Goal: Transaction & Acquisition: Purchase product/service

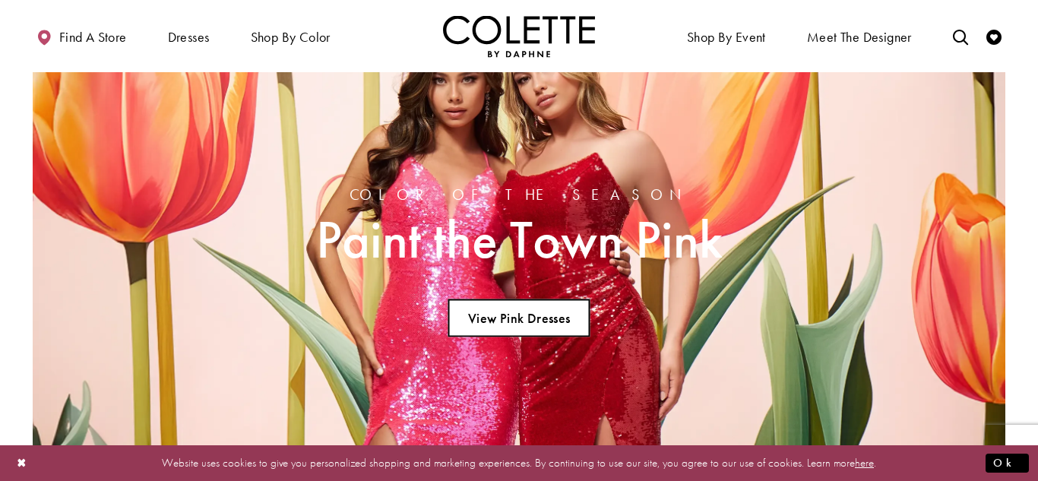
scroll to position [1324, 0]
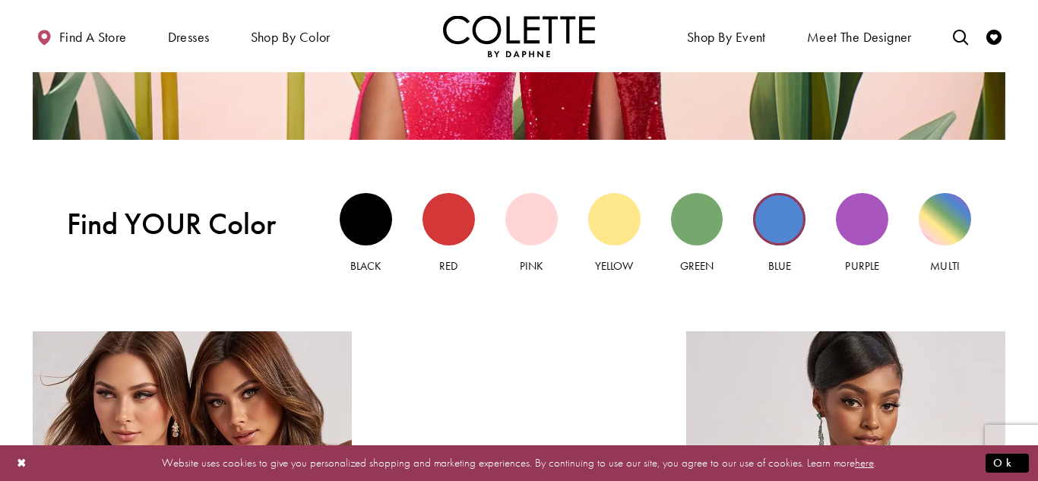
click at [773, 229] on div "Blue view" at bounding box center [779, 219] width 52 height 52
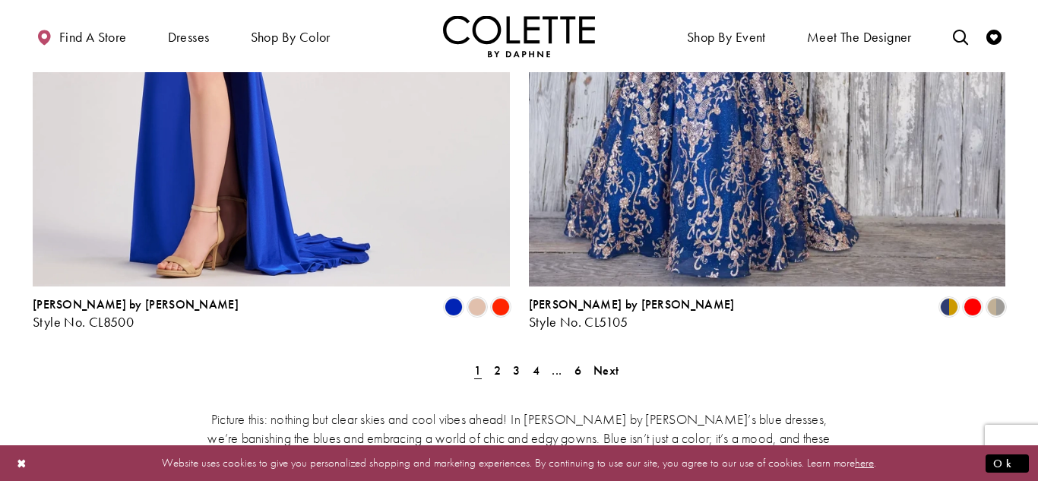
scroll to position [2857, 0]
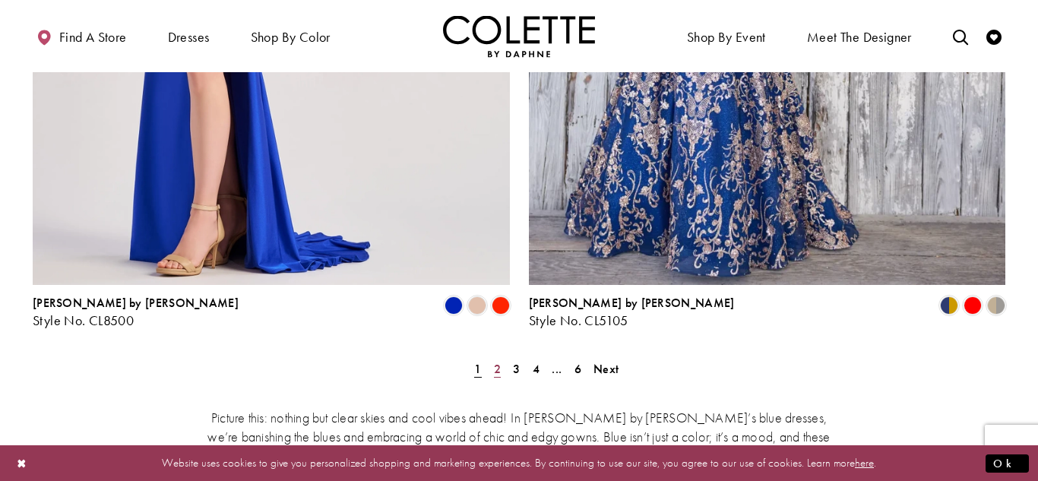
click at [496, 361] on span "2" at bounding box center [497, 369] width 7 height 16
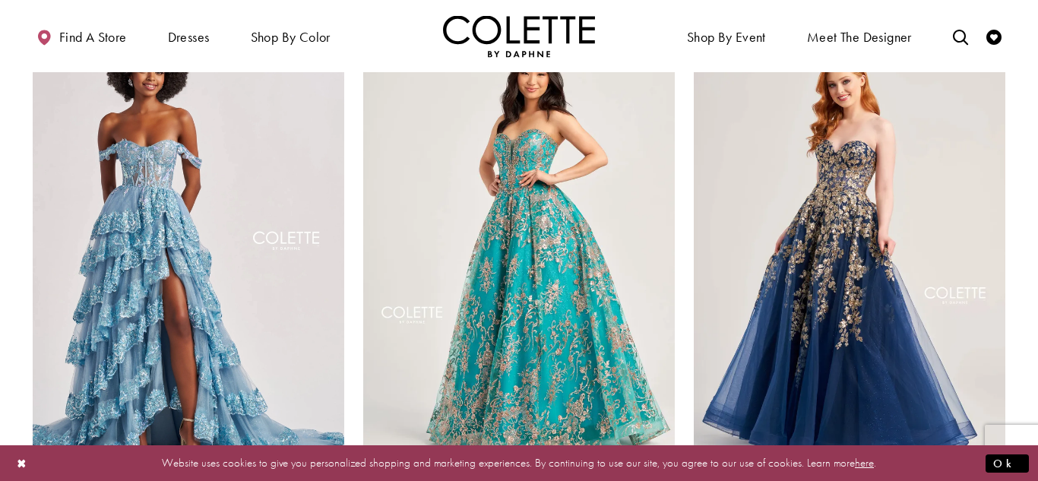
scroll to position [190, 0]
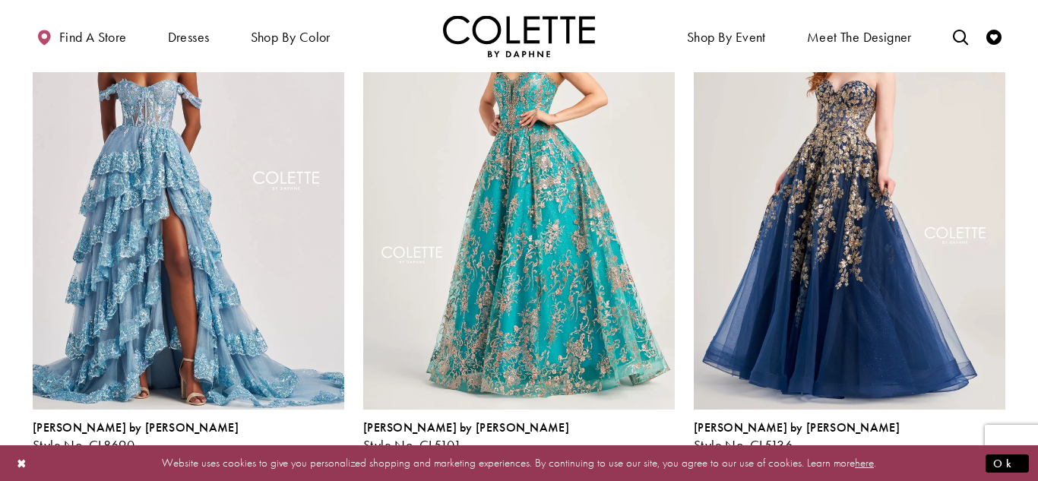
scroll to position [251, 0]
click at [334, 452] on span "Product List" at bounding box center [335, 461] width 18 height 18
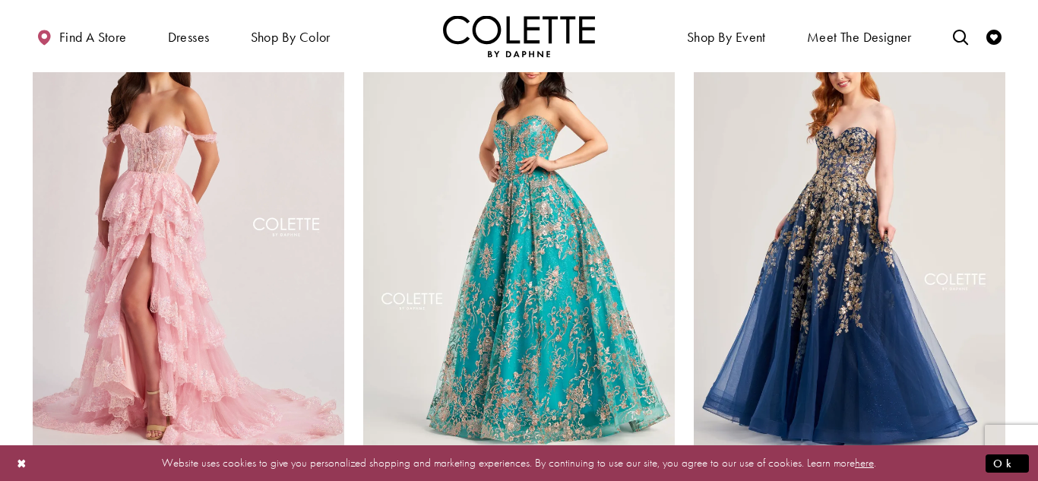
scroll to position [208, 0]
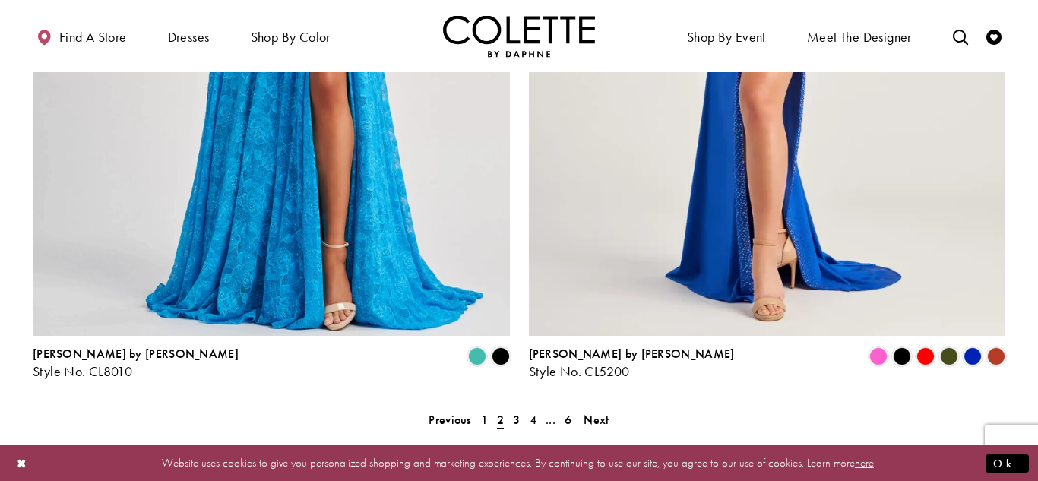
scroll to position [2808, 0]
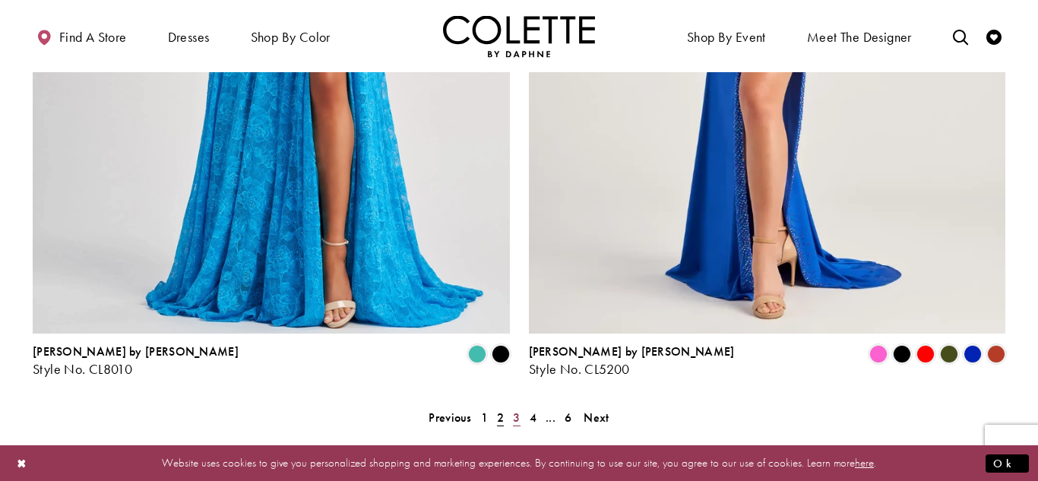
click at [511, 406] on link "3" at bounding box center [516, 417] width 16 height 22
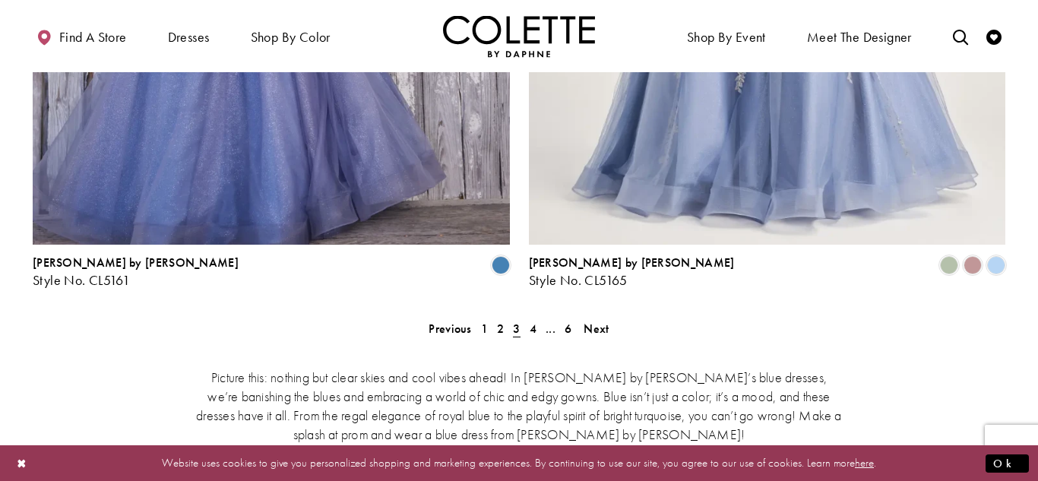
scroll to position [2905, 0]
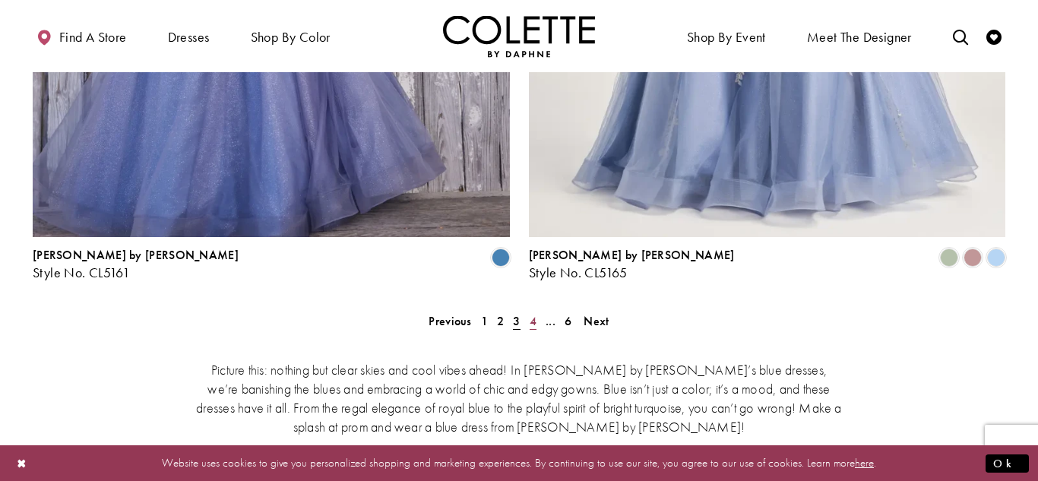
click at [527, 310] on link "4" at bounding box center [533, 321] width 16 height 22
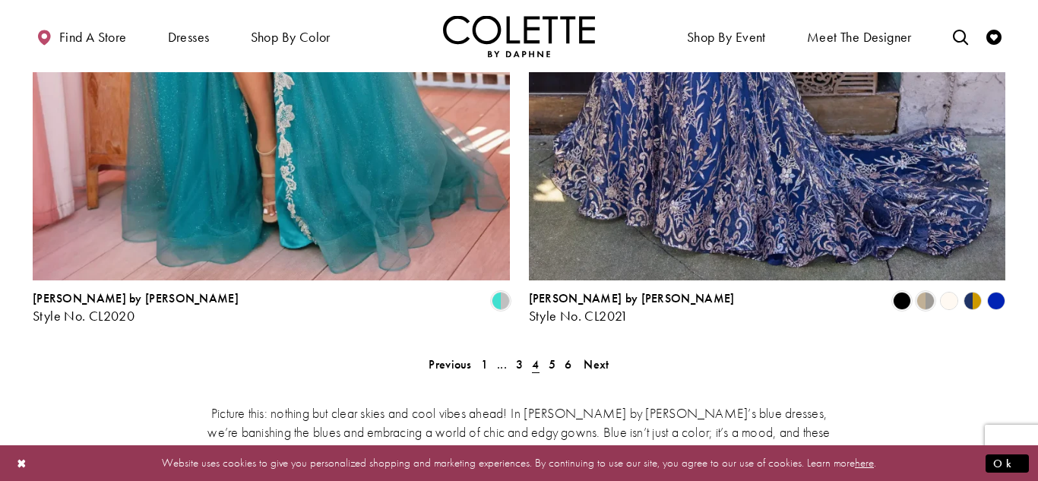
scroll to position [2833, 0]
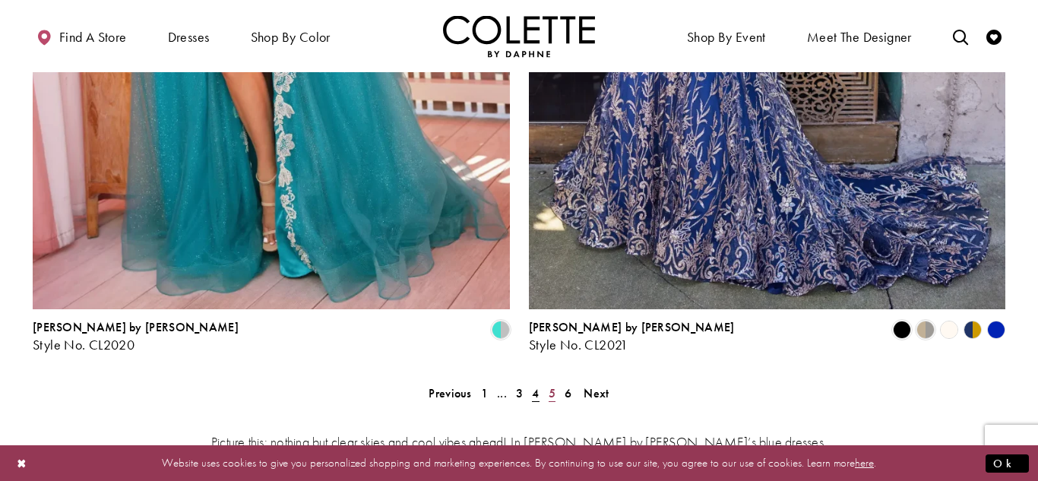
click at [552, 385] on span "5" at bounding box center [552, 393] width 7 height 16
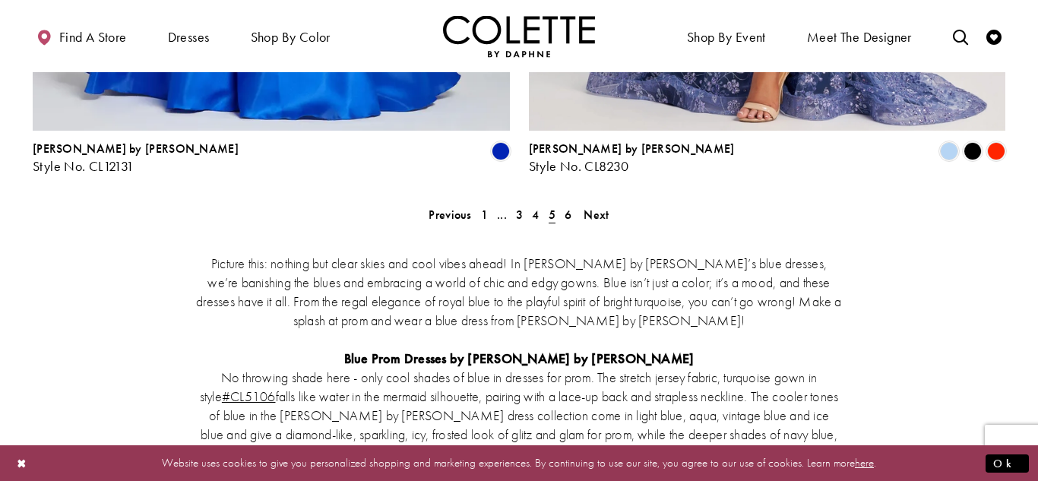
scroll to position [3015, 0]
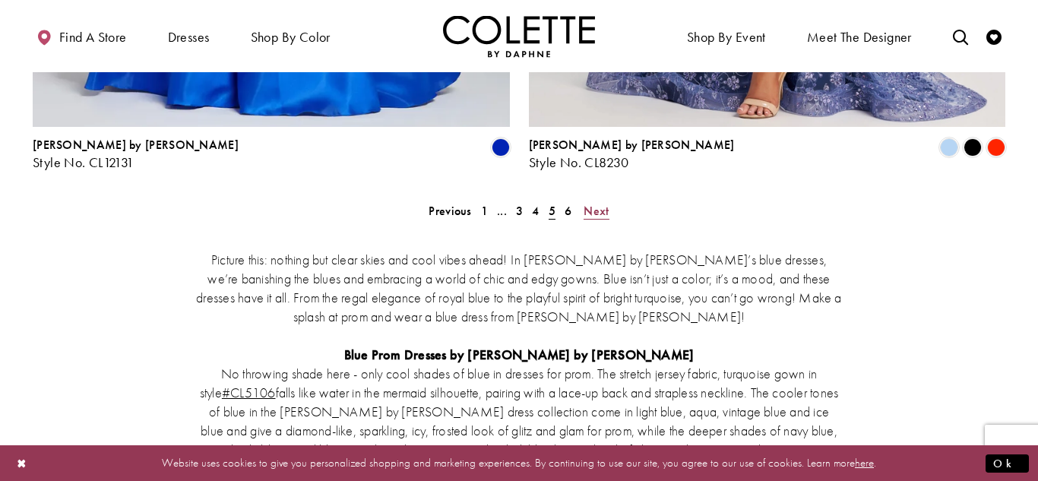
click at [603, 203] on span "Next" at bounding box center [596, 211] width 25 height 16
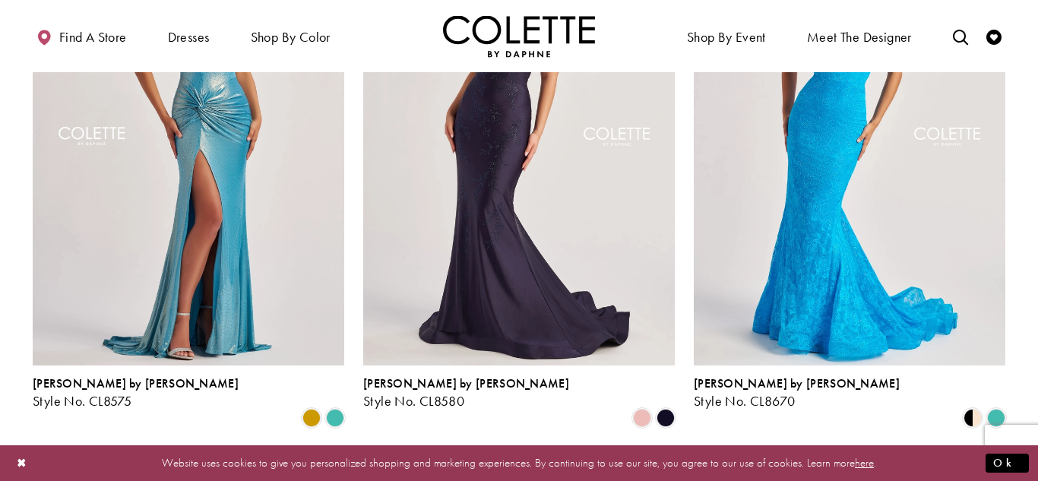
scroll to position [1403, 0]
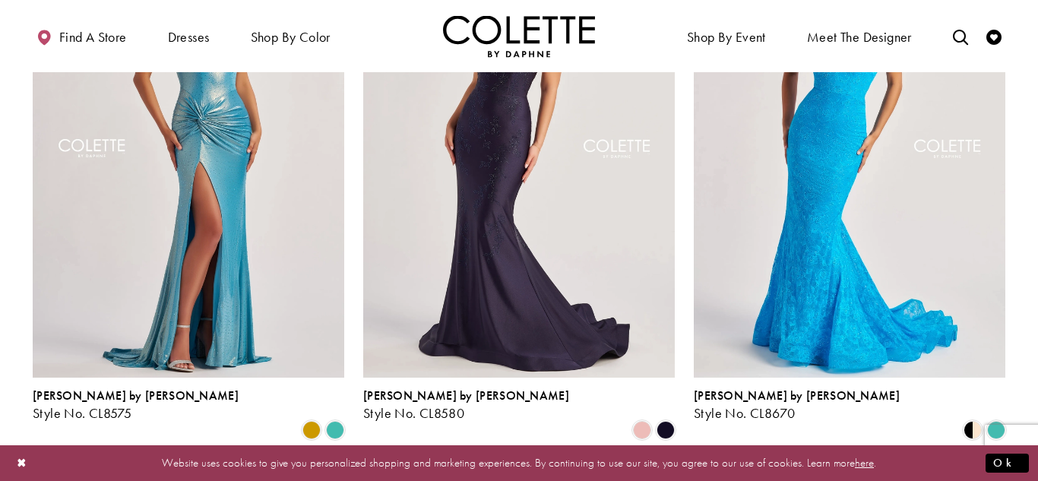
click at [563, 469] on span "6" at bounding box center [568, 480] width 16 height 22
click at [553, 472] on span "5" at bounding box center [552, 480] width 7 height 16
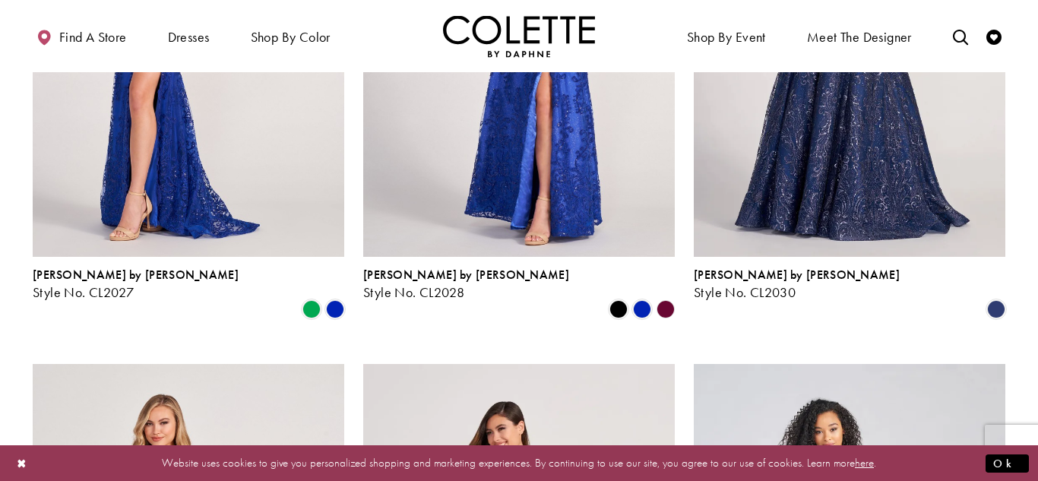
scroll to position [1003, 0]
